Goal: Transaction & Acquisition: Purchase product/service

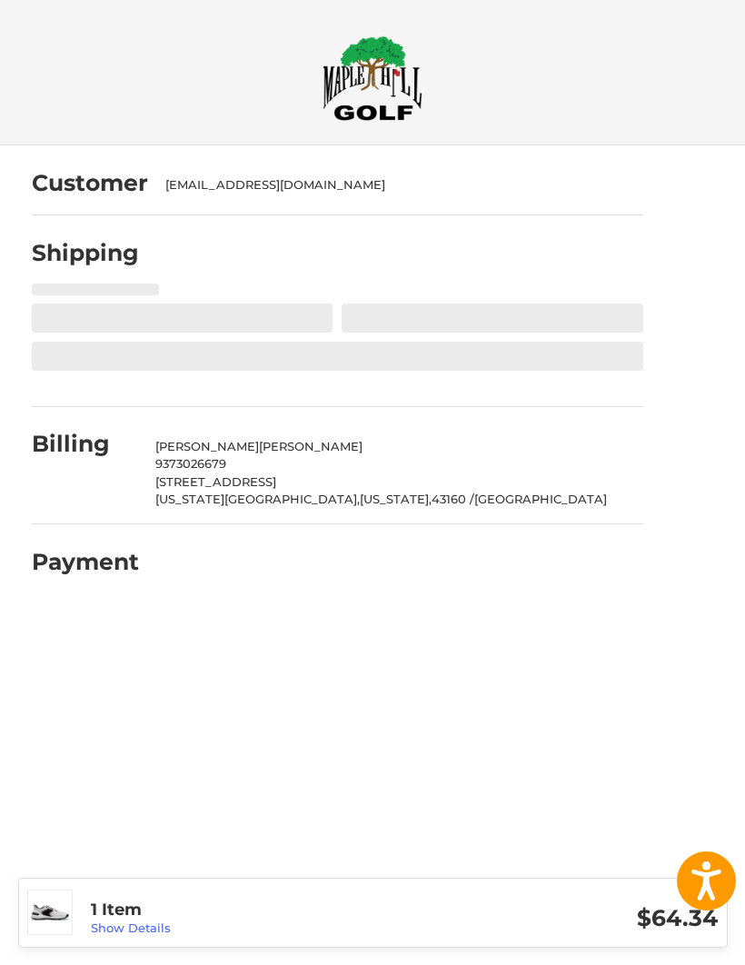
select select "**"
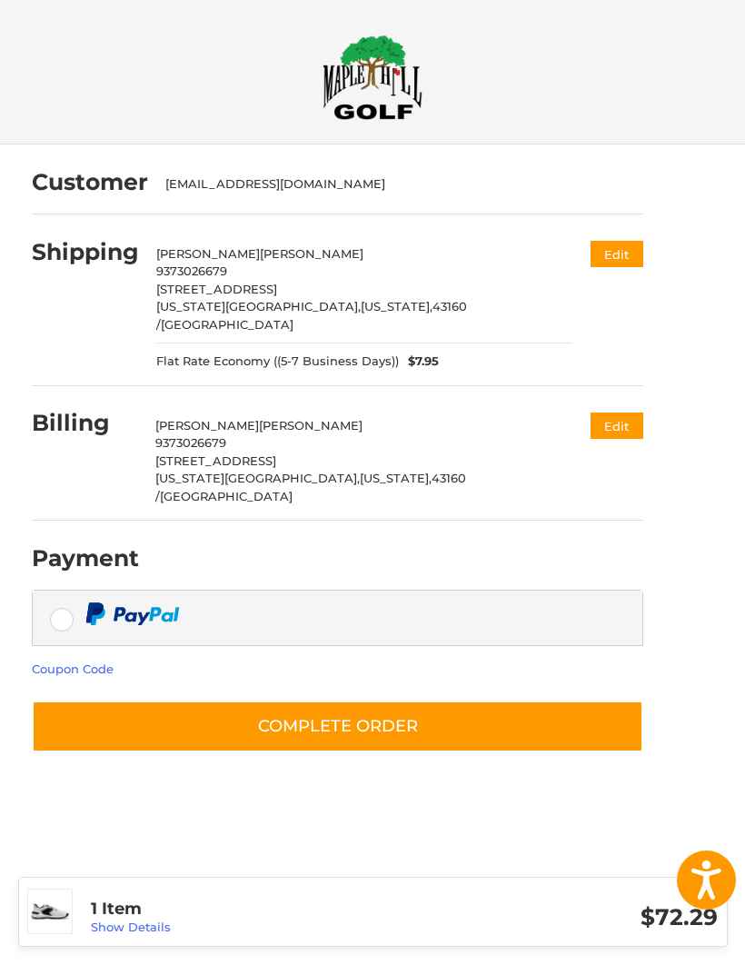
click at [0, 863] on div at bounding box center [0, 863] width 0 height 0
click at [376, 705] on button "Complete order" at bounding box center [338, 728] width 612 height 52
